Goal: Task Accomplishment & Management: Complete application form

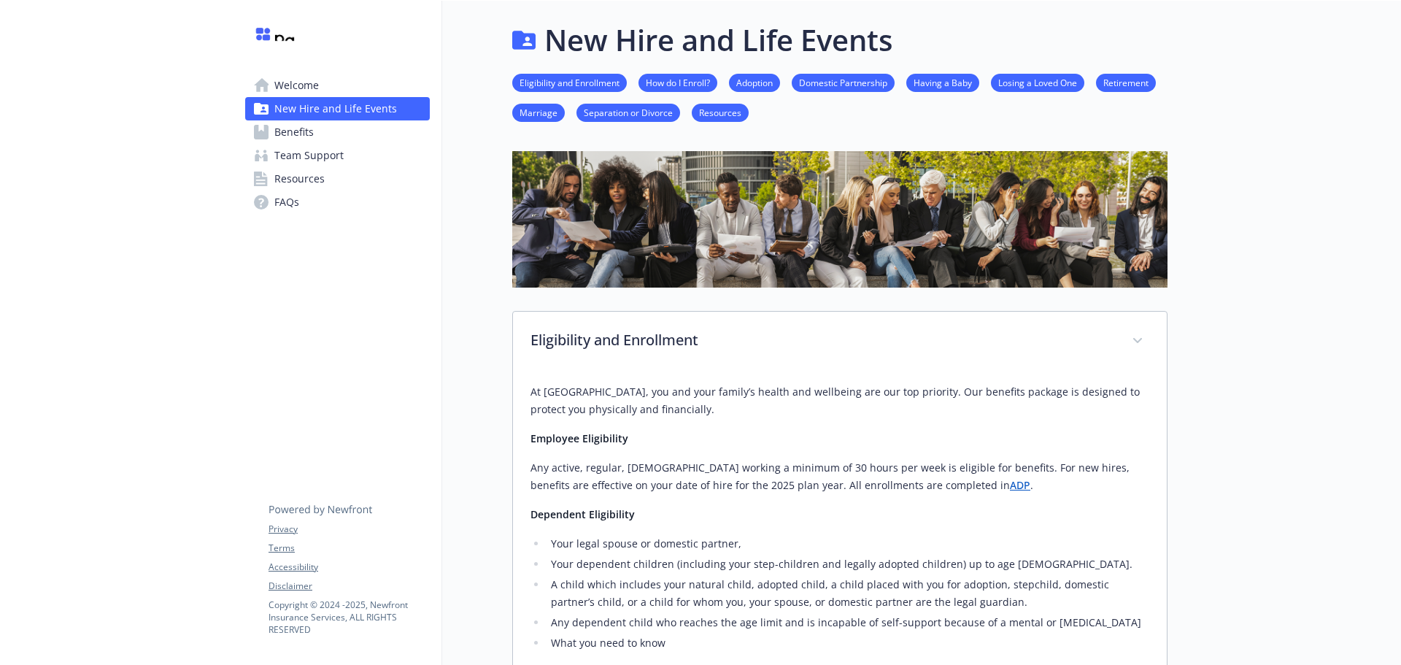
scroll to position [730, 0]
